Goal: Task Accomplishment & Management: Manage account settings

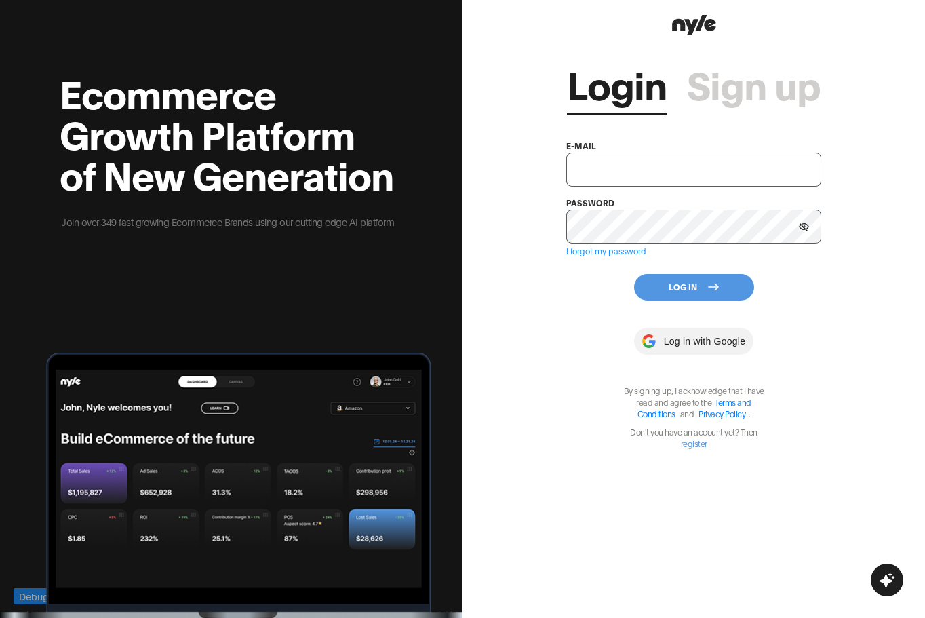
click at [659, 176] on input "text" at bounding box center [693, 170] width 254 height 34
click at [465, 296] on div "Login Sign up e-mail password I forgot my password Log In Log in with Google By…" at bounding box center [694, 309] width 463 height 618
click at [616, 187] on div "e-mail password" at bounding box center [693, 191] width 254 height 106
click at [629, 180] on input "text" at bounding box center [693, 170] width 254 height 34
paste input "[EMAIL_ADDRESS][PERSON_NAME]"
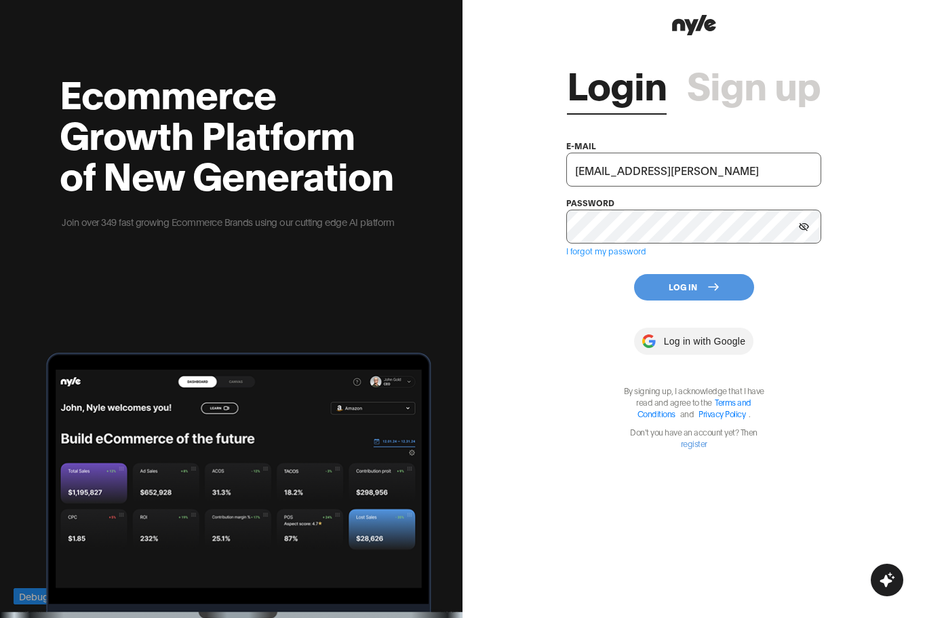
type input "[EMAIL_ADDRESS][PERSON_NAME]"
drag, startPoint x: 561, startPoint y: 300, endPoint x: 708, endPoint y: 300, distance: 147.2
click at [563, 300] on div "Login Sign up e-mail [EMAIL_ADDRESS][PERSON_NAME] password I forgot my password…" at bounding box center [694, 309] width 463 height 618
click at [733, 294] on button "Log In" at bounding box center [694, 287] width 120 height 26
